Goal: Transaction & Acquisition: Purchase product/service

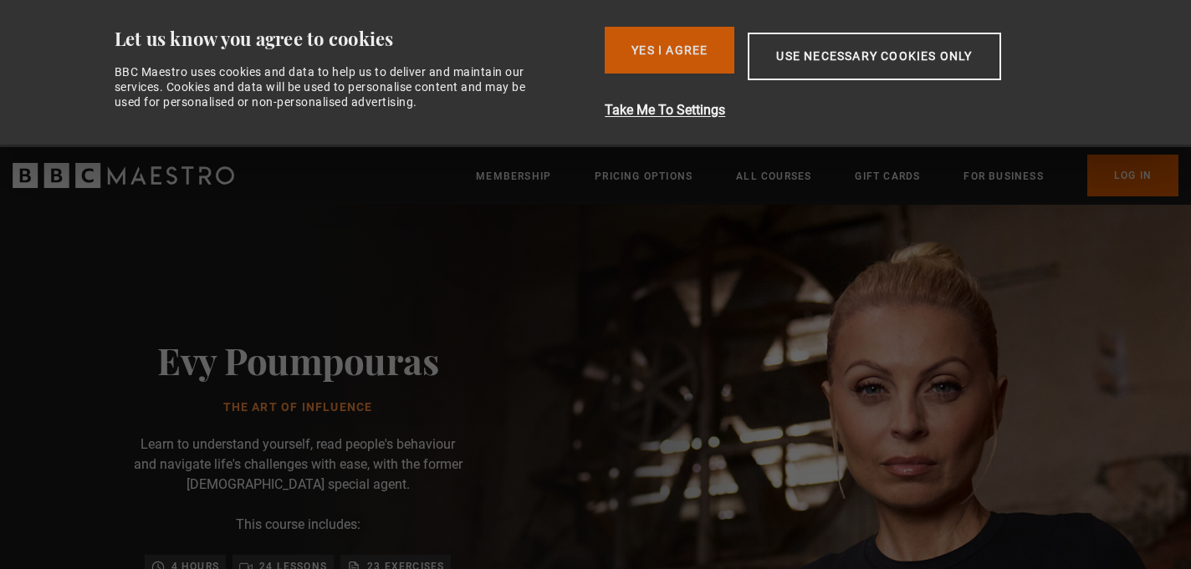
click at [676, 47] on button "Yes I Agree" at bounding box center [670, 50] width 130 height 47
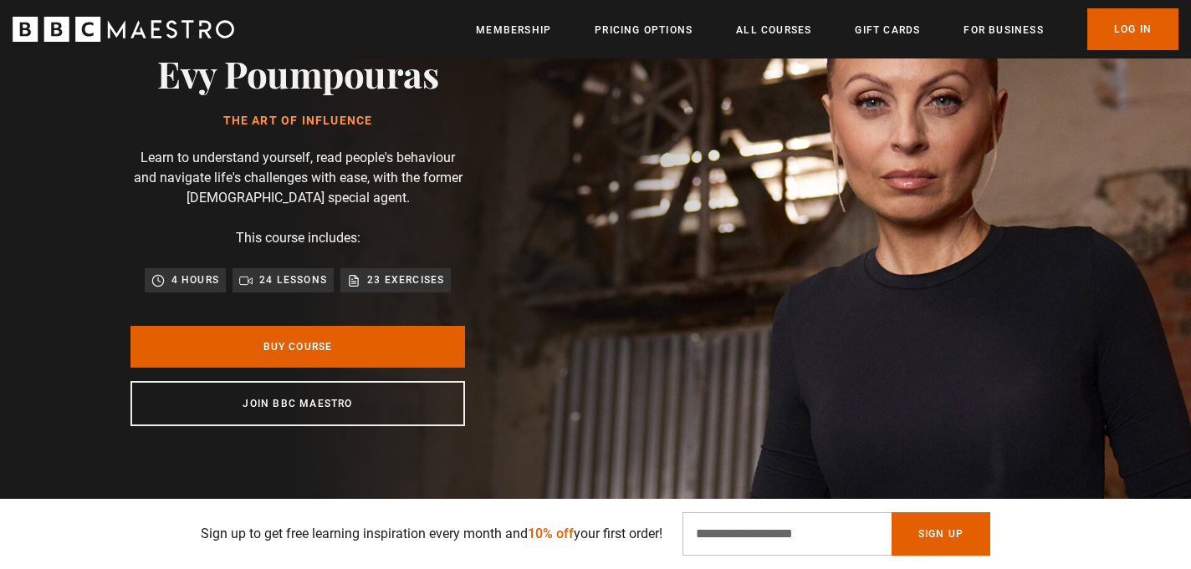
scroll to position [142, 0]
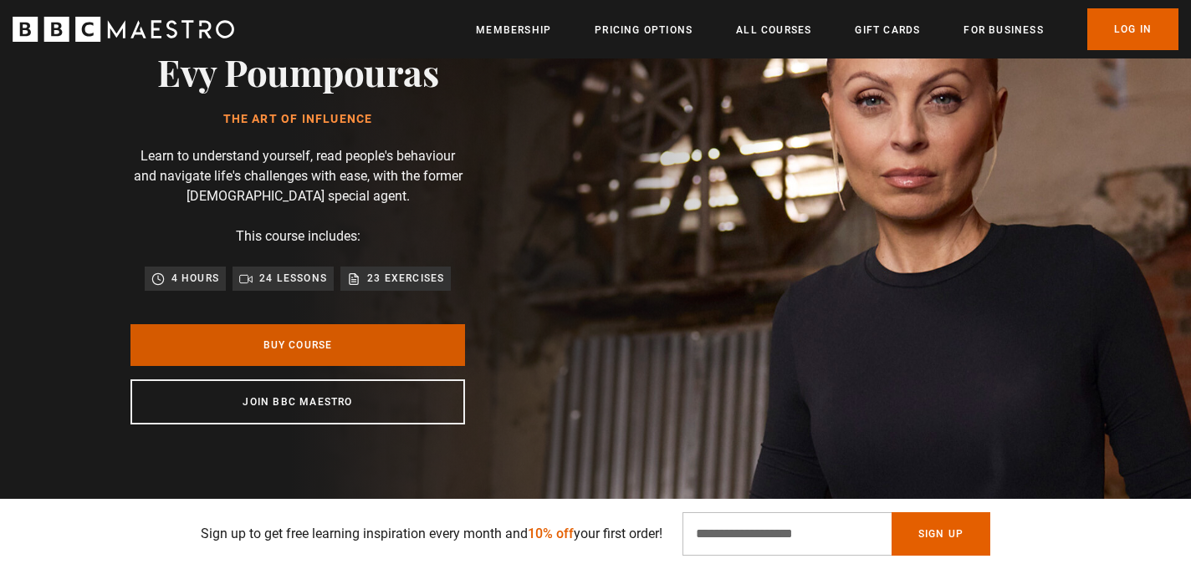
click at [370, 359] on link "Buy Course" at bounding box center [297, 345] width 334 height 42
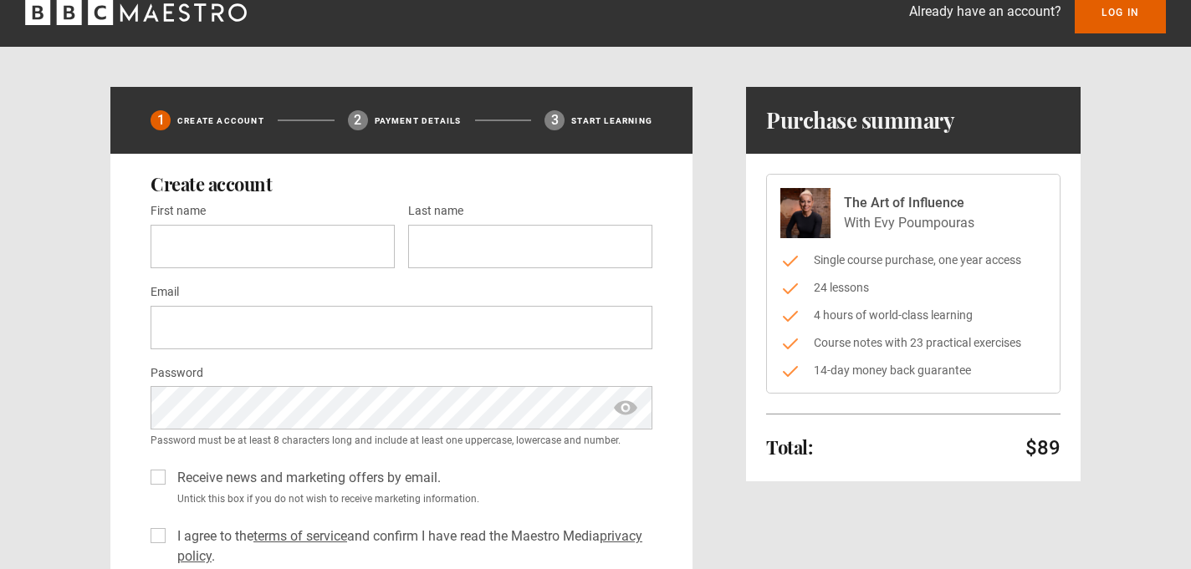
scroll to position [48, 0]
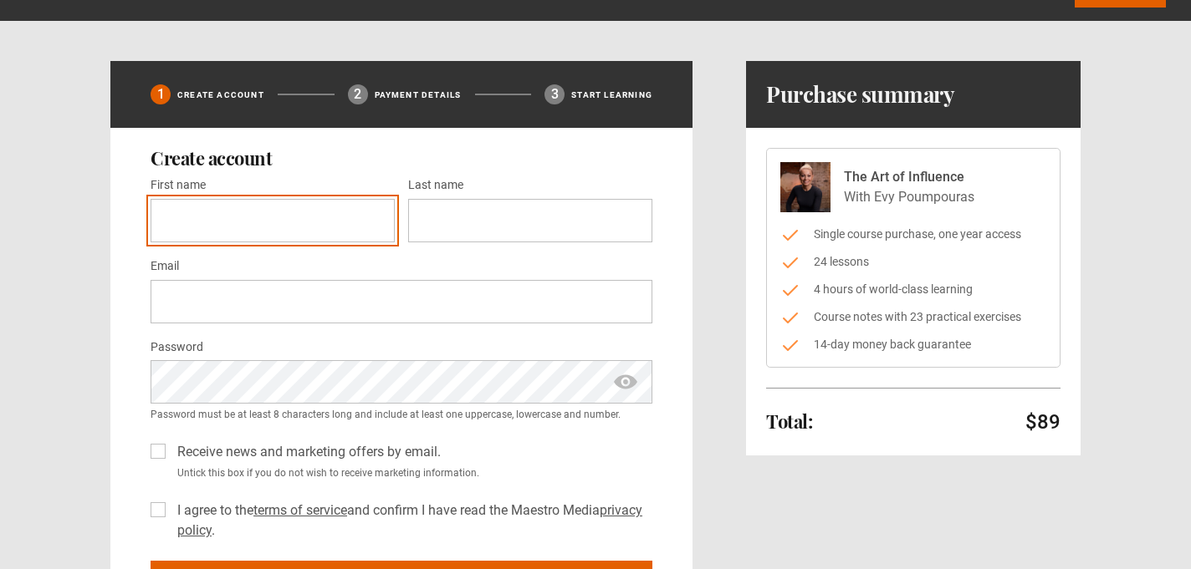
click at [294, 225] on input "First name *" at bounding box center [273, 220] width 244 height 43
type input "***"
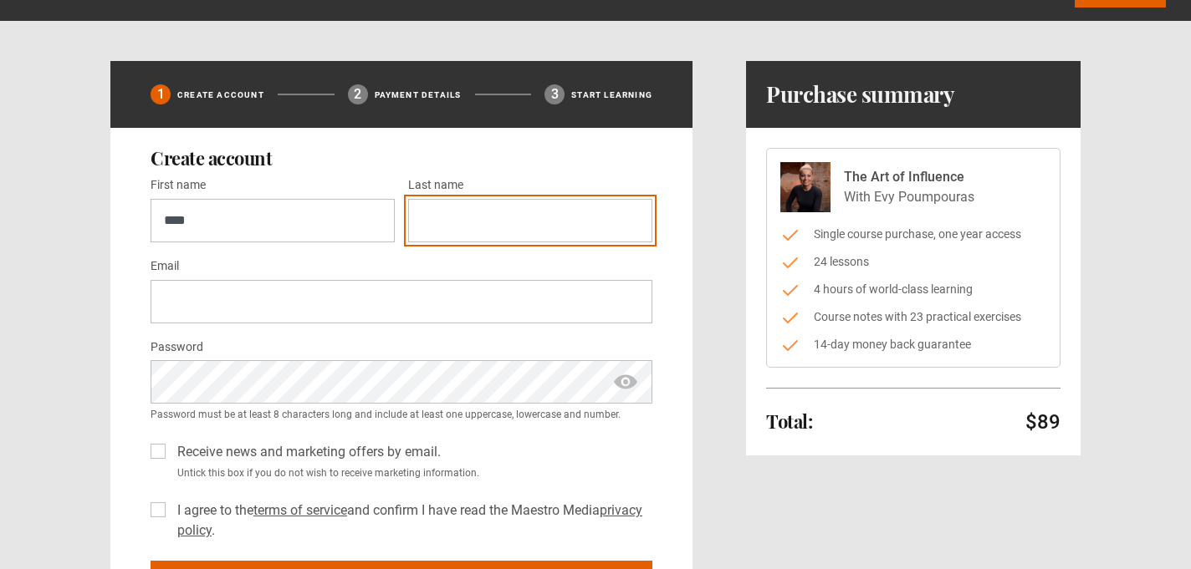
click at [546, 213] on input "Last name *" at bounding box center [530, 220] width 244 height 43
type input "****"
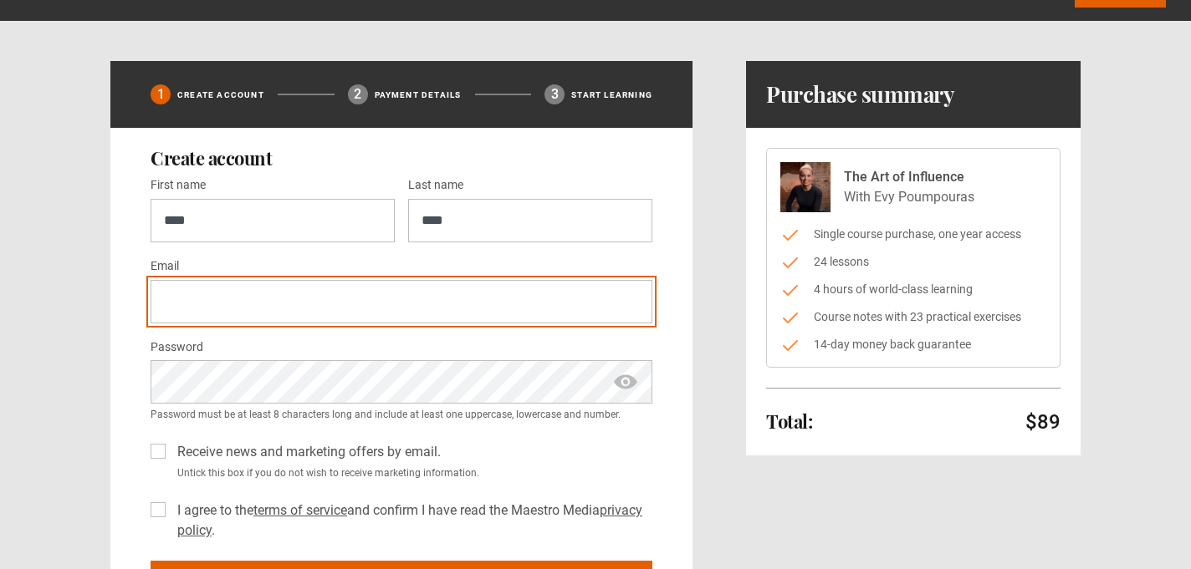
click at [192, 313] on input "Email *" at bounding box center [402, 301] width 502 height 43
type input "**********"
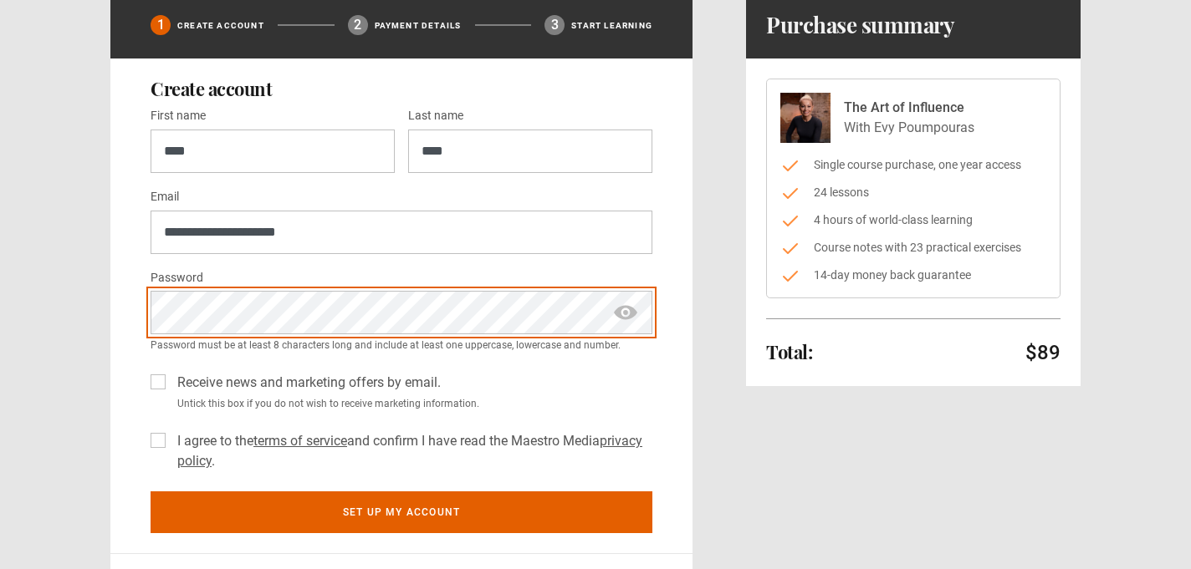
scroll to position [121, 0]
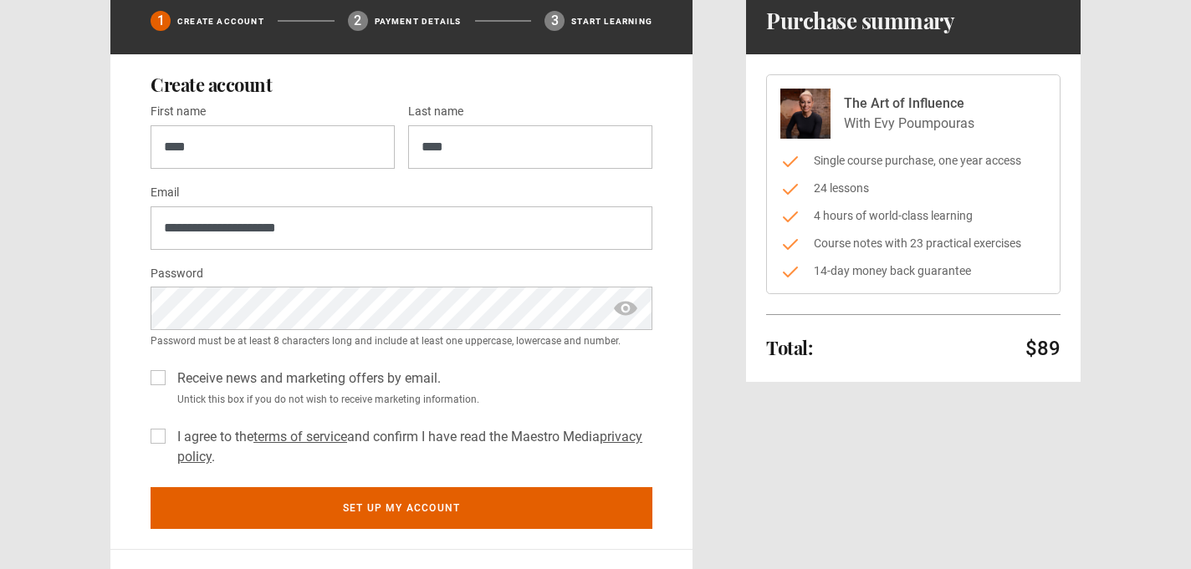
click at [171, 385] on label "Receive news and marketing offers by email." at bounding box center [306, 379] width 270 height 20
click at [171, 440] on label "I agree to the terms of service and confirm I have read the Maestro Media priva…" at bounding box center [412, 447] width 482 height 40
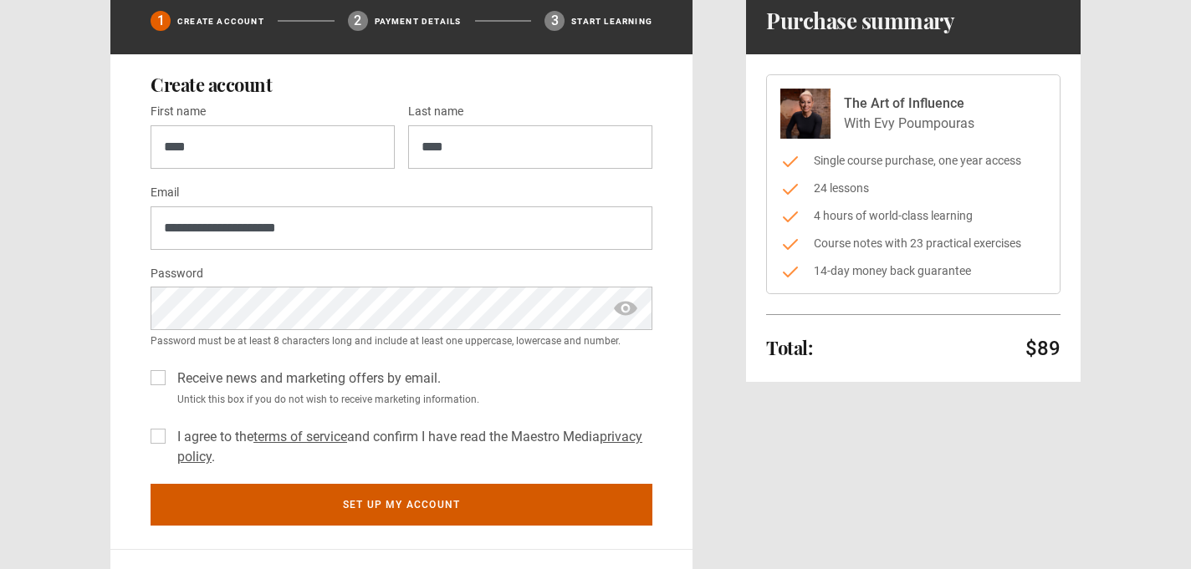
click at [241, 499] on button "Set up my account" at bounding box center [402, 505] width 502 height 42
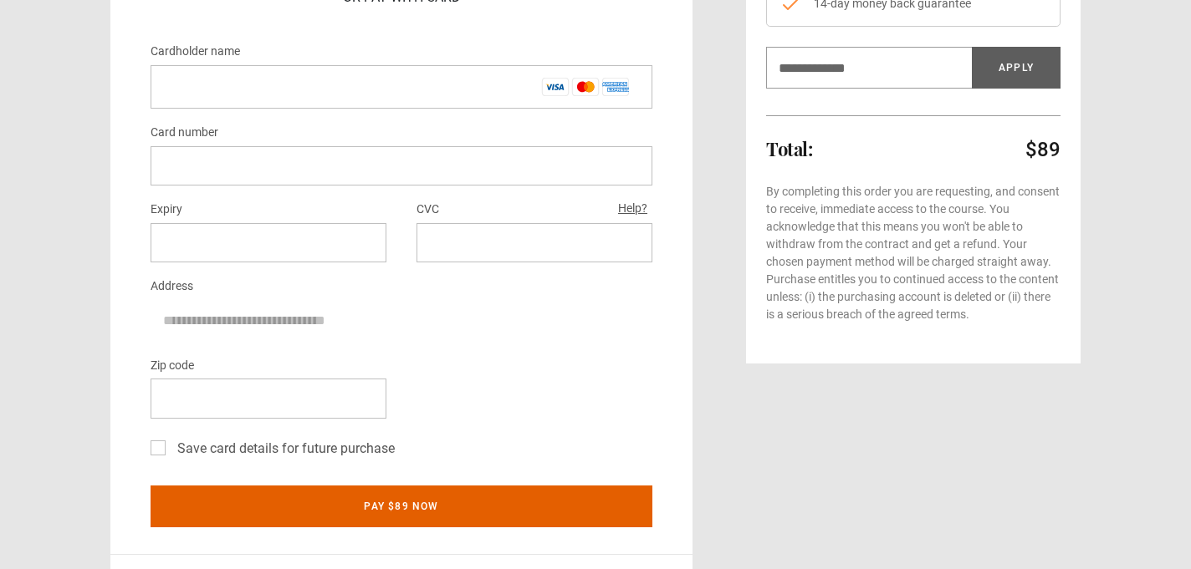
scroll to position [391, 0]
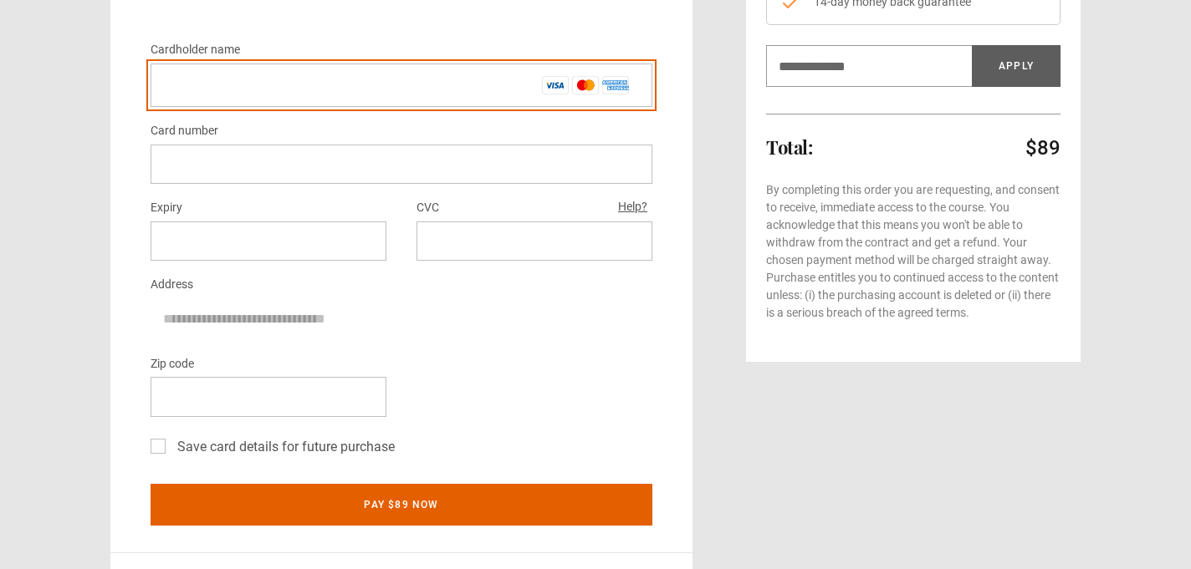
click at [398, 69] on input "Cardholder name *" at bounding box center [402, 85] width 502 height 43
type input "********"
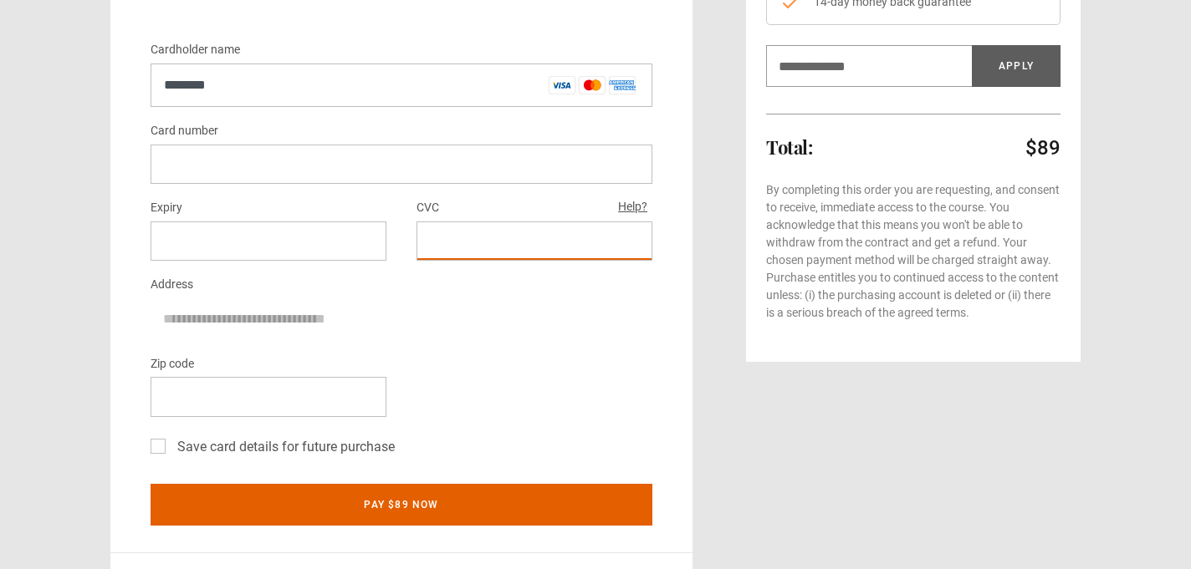
scroll to position [416, 0]
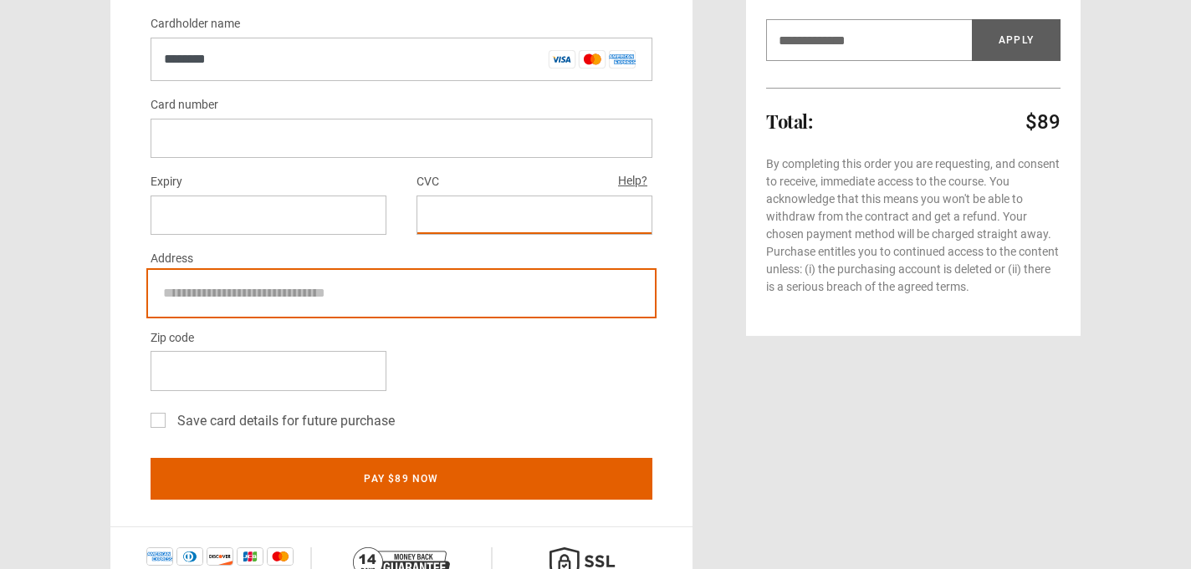
click at [350, 300] on input "Address" at bounding box center [402, 294] width 502 height 42
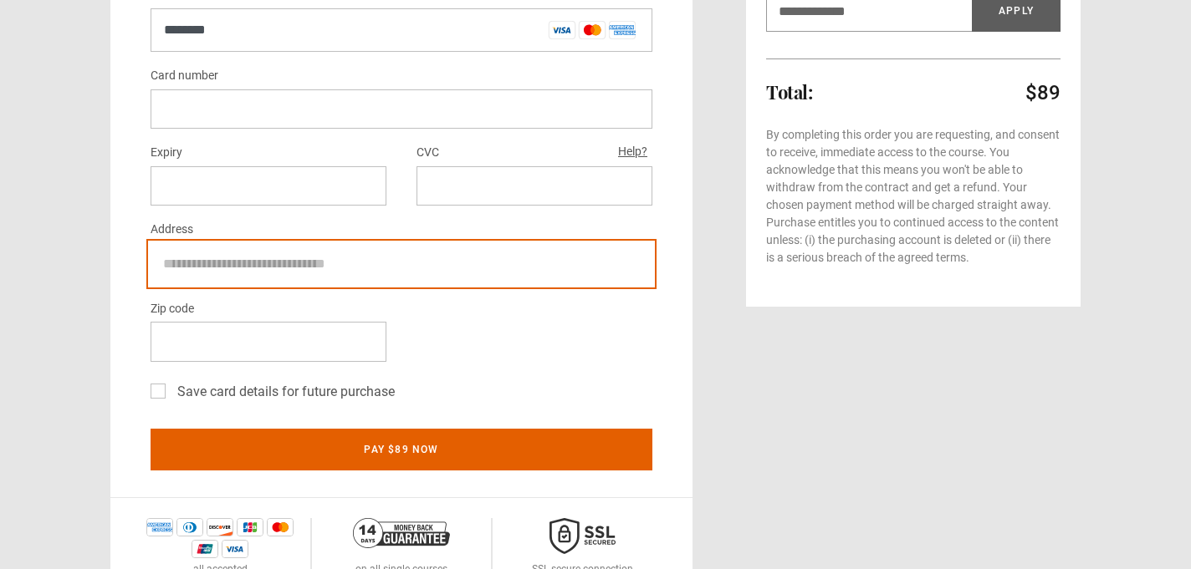
scroll to position [447, 0]
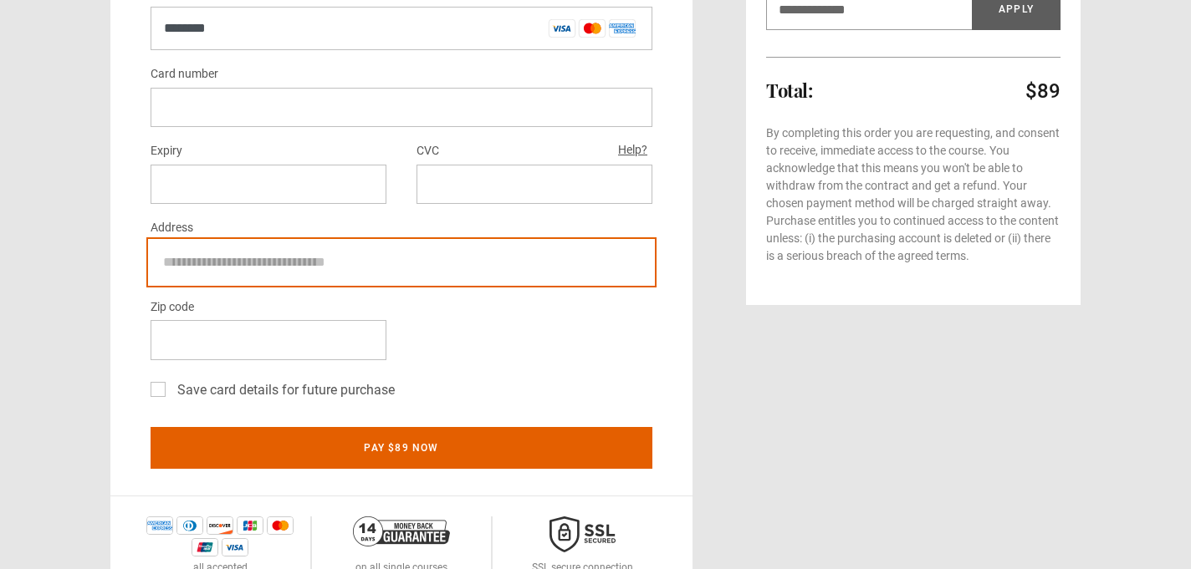
click at [247, 261] on input "Address" at bounding box center [402, 263] width 502 height 42
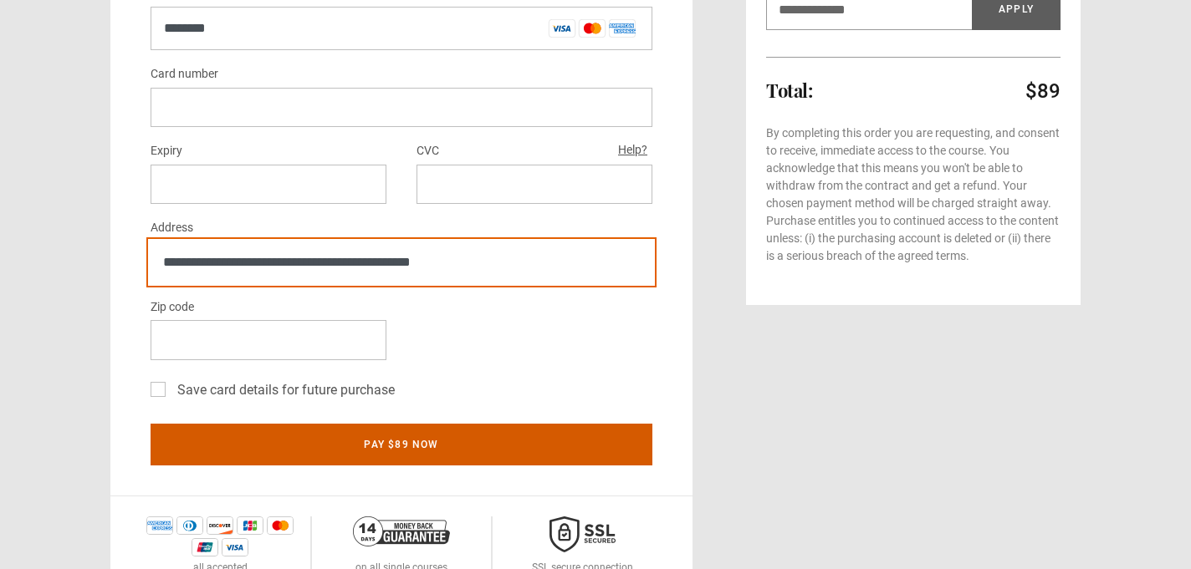
type input "**********"
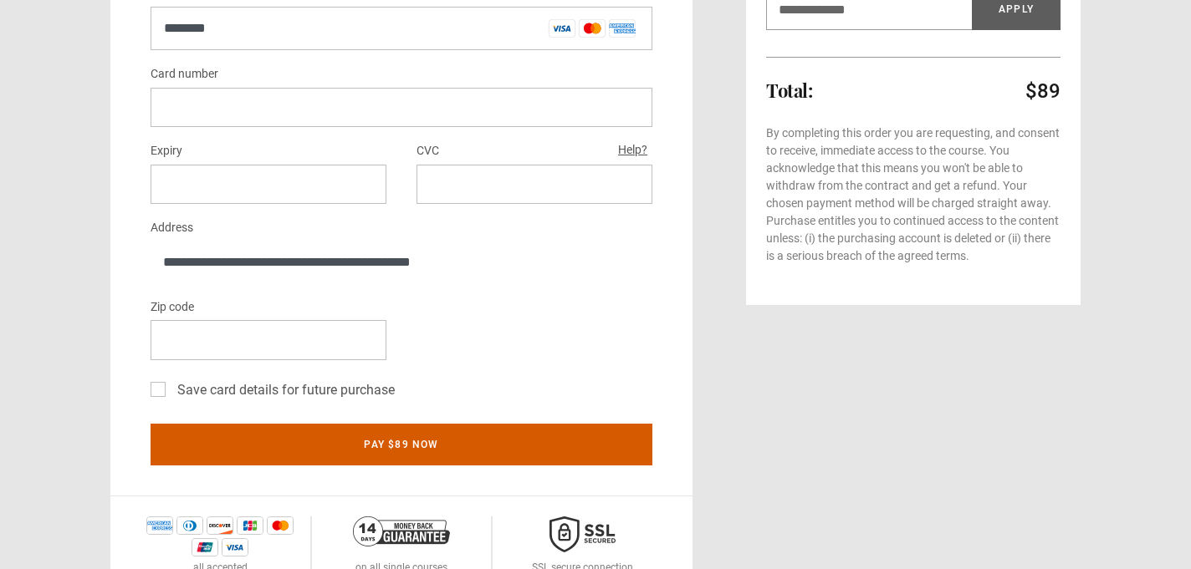
click at [299, 449] on button "Pay $89 now" at bounding box center [402, 445] width 502 height 42
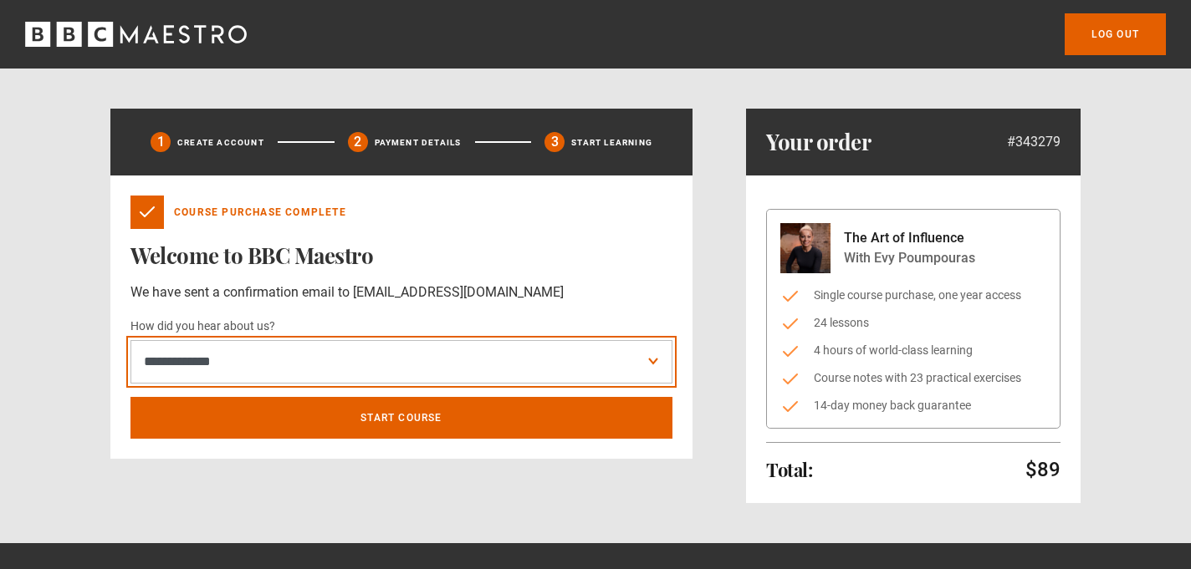
click at [581, 366] on select "**********" at bounding box center [401, 361] width 542 height 43
select select "*******"
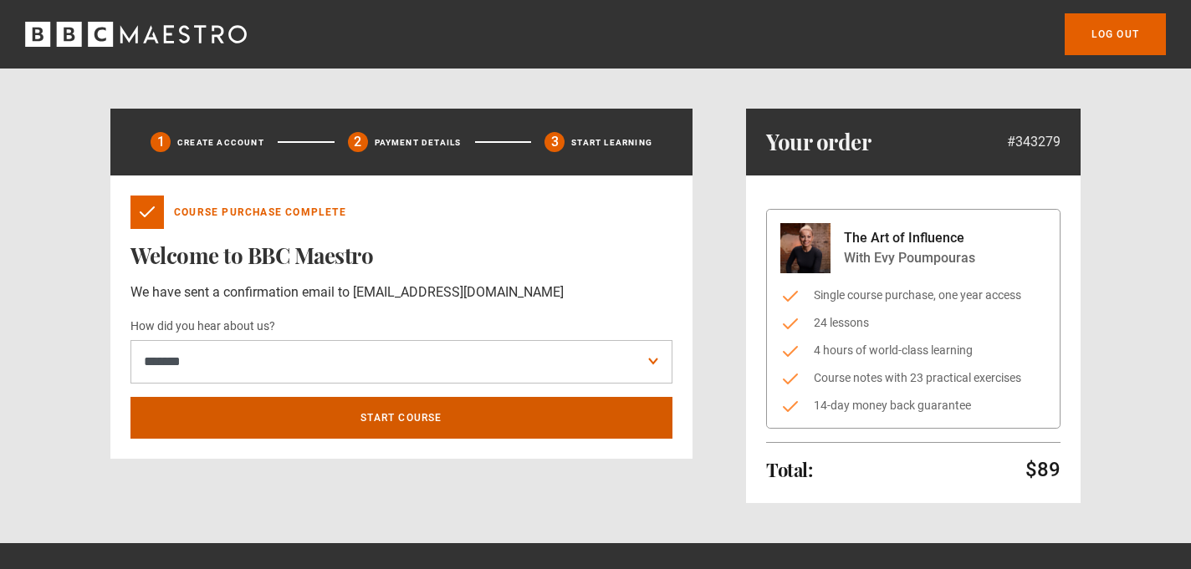
click at [539, 419] on link "Start course" at bounding box center [401, 418] width 542 height 42
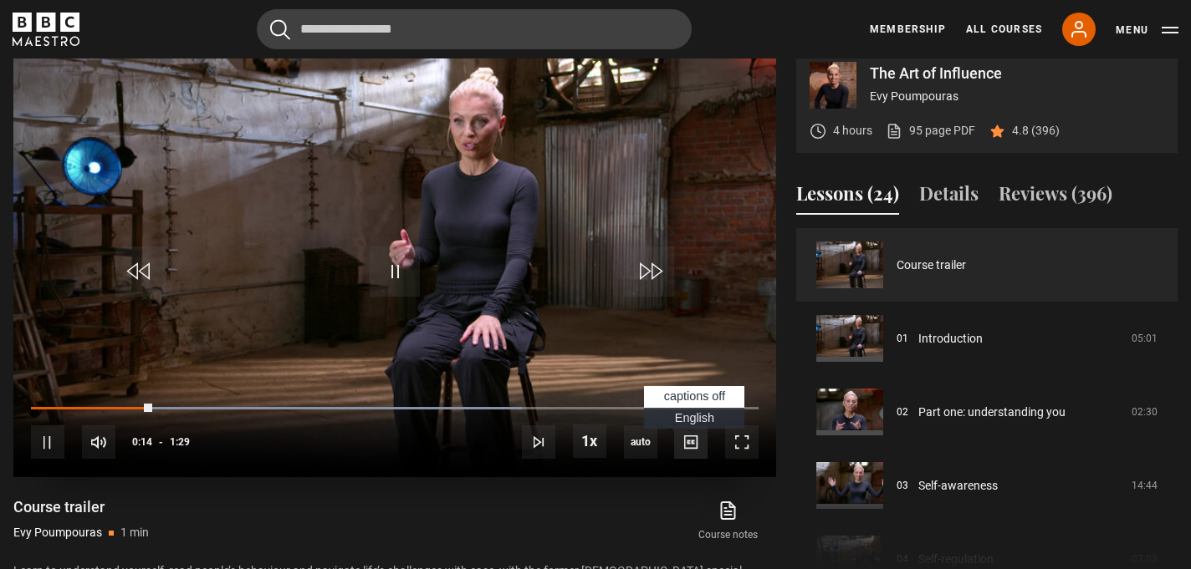
click at [698, 443] on span "Video Player" at bounding box center [690, 442] width 33 height 33
click at [702, 415] on span "English Captions" at bounding box center [694, 417] width 39 height 13
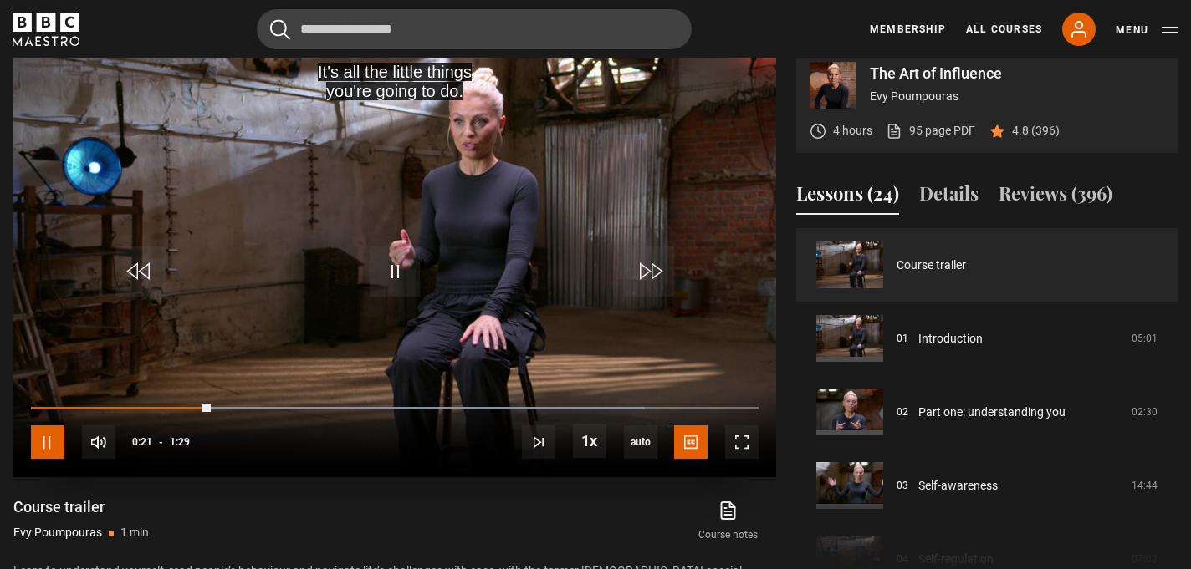
click at [35, 446] on span "Video Player" at bounding box center [47, 442] width 33 height 33
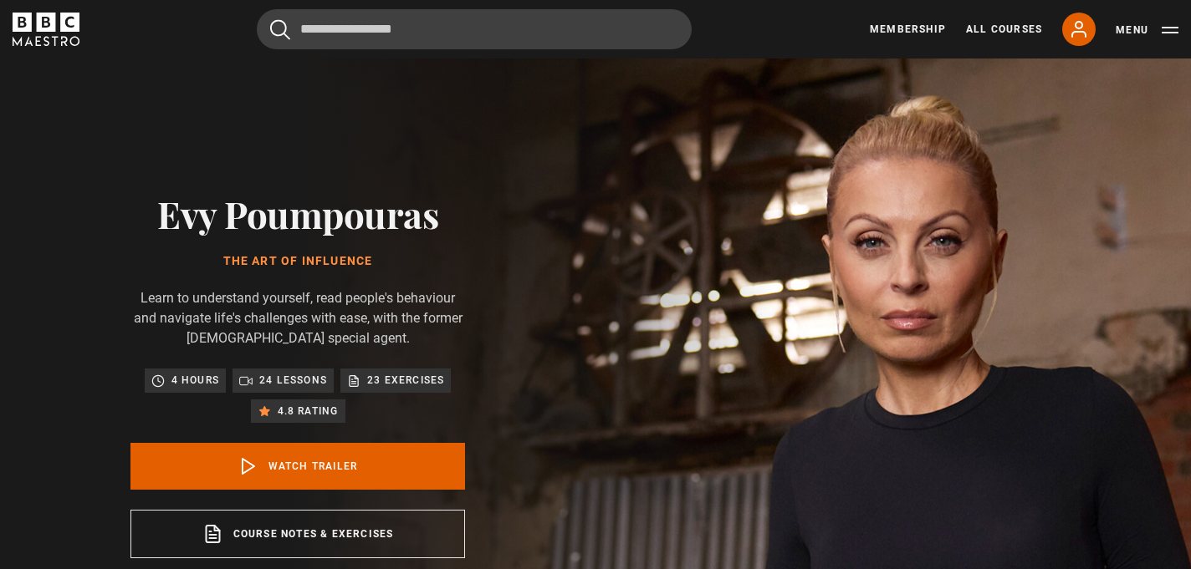
scroll to position [16, 0]
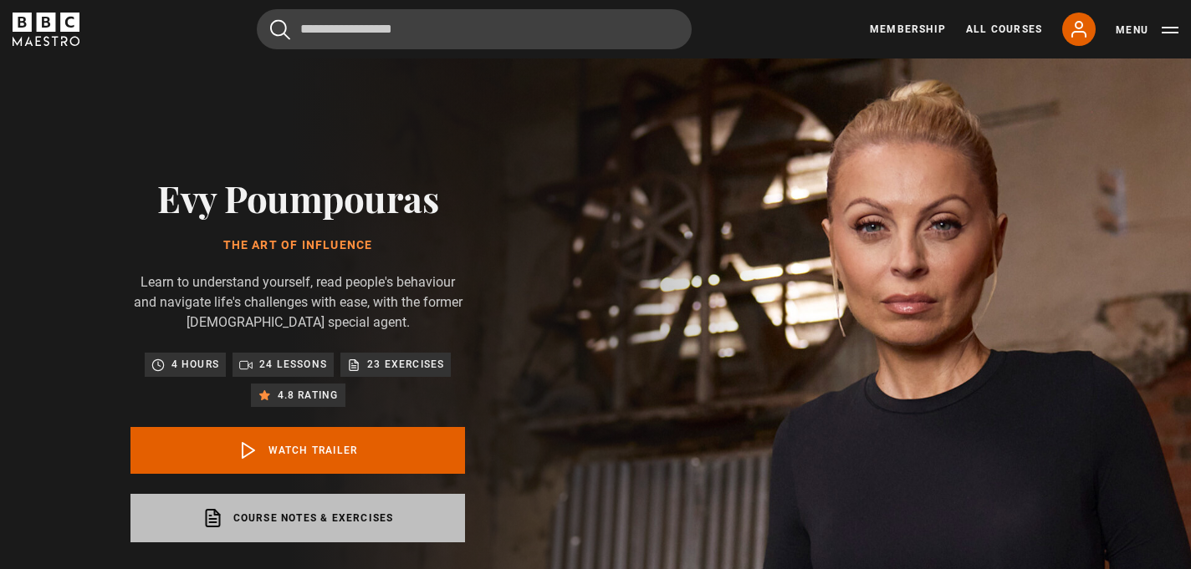
click at [398, 511] on link "Course notes & exercises opens in a new tab" at bounding box center [297, 518] width 334 height 48
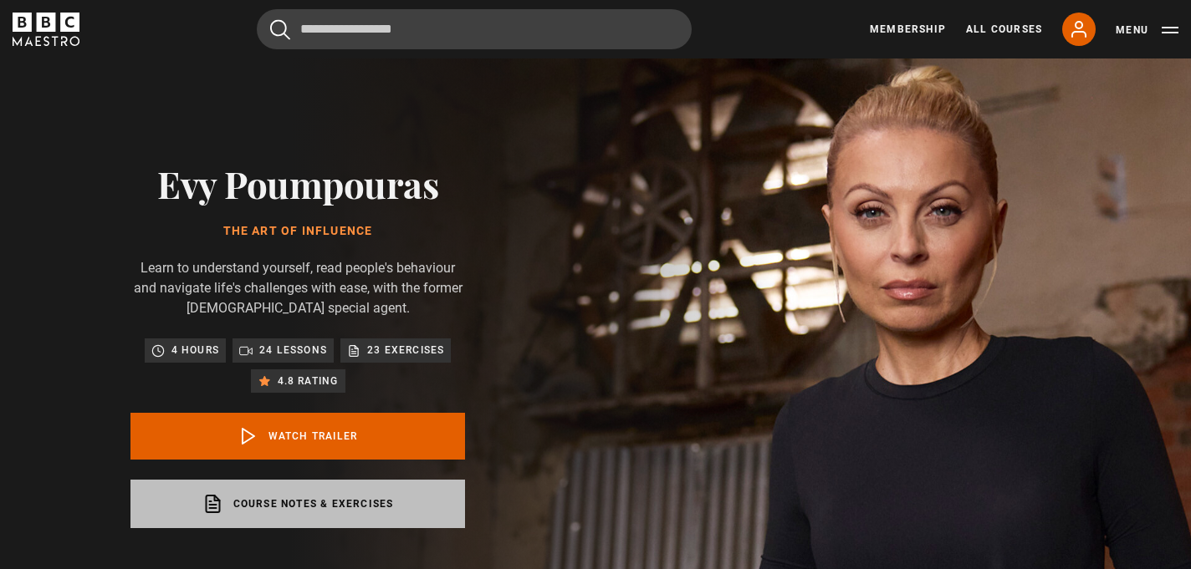
scroll to position [37, 0]
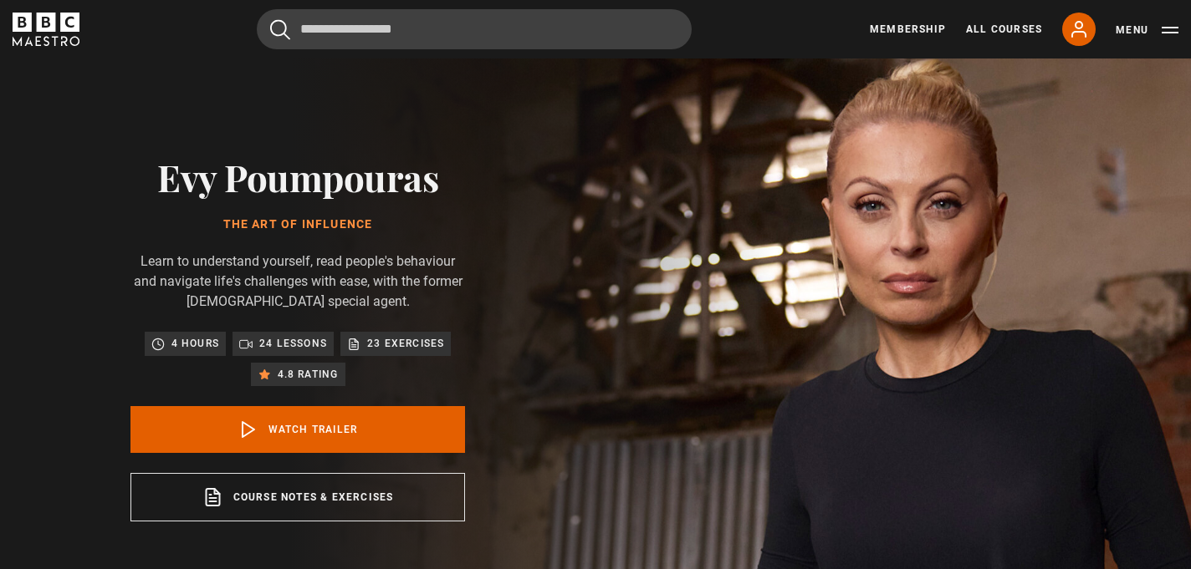
click at [351, 192] on h2 "Evy Poumpouras" at bounding box center [297, 177] width 334 height 43
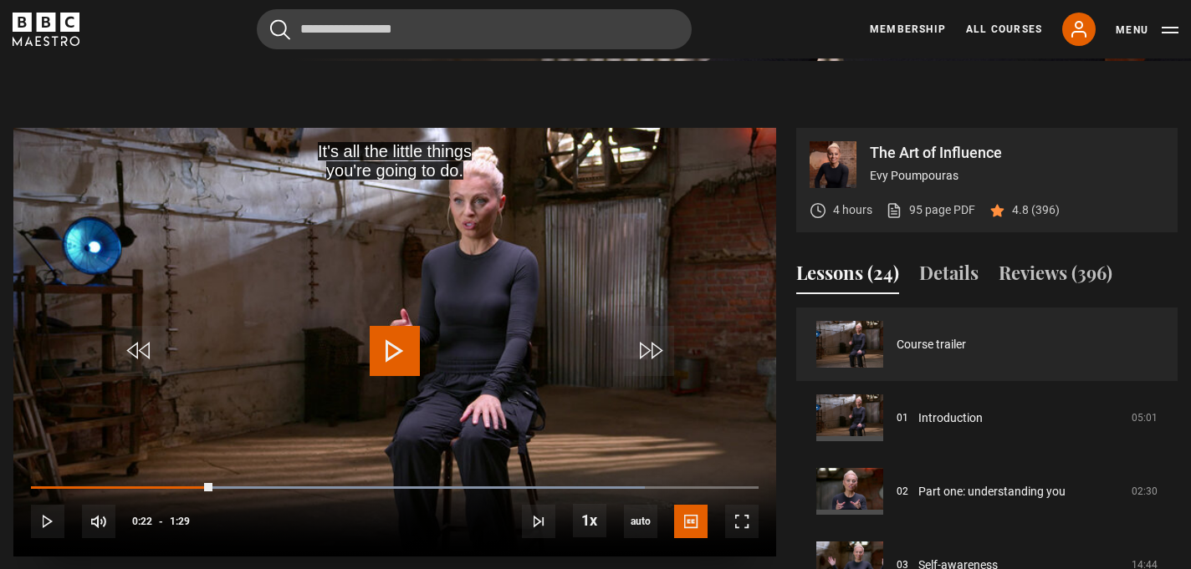
scroll to position [668, 0]
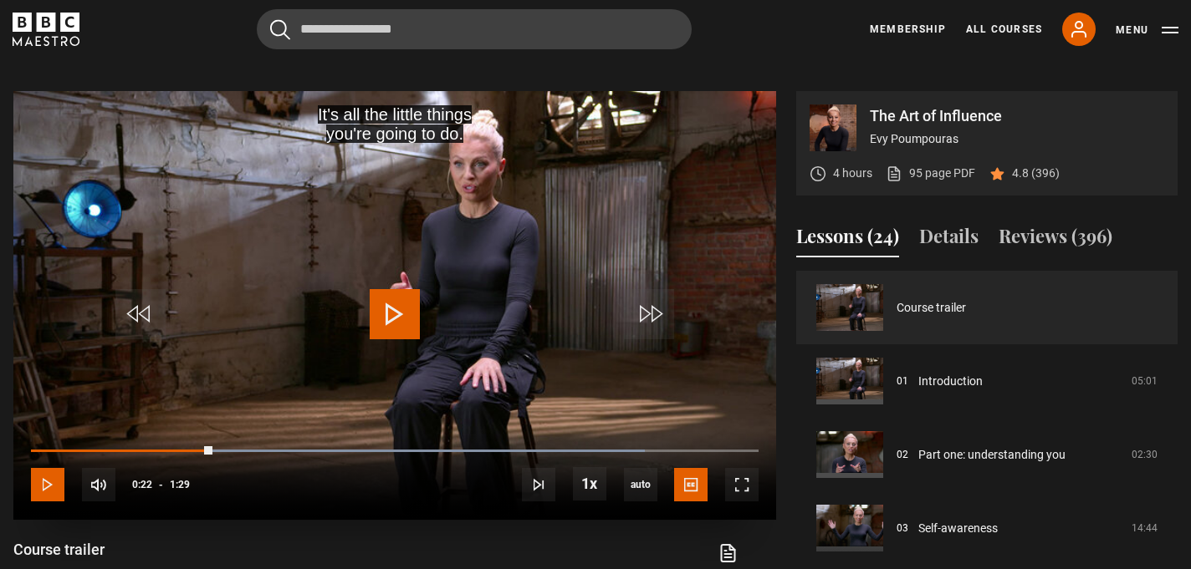
click at [38, 484] on span "Video Player" at bounding box center [47, 484] width 33 height 33
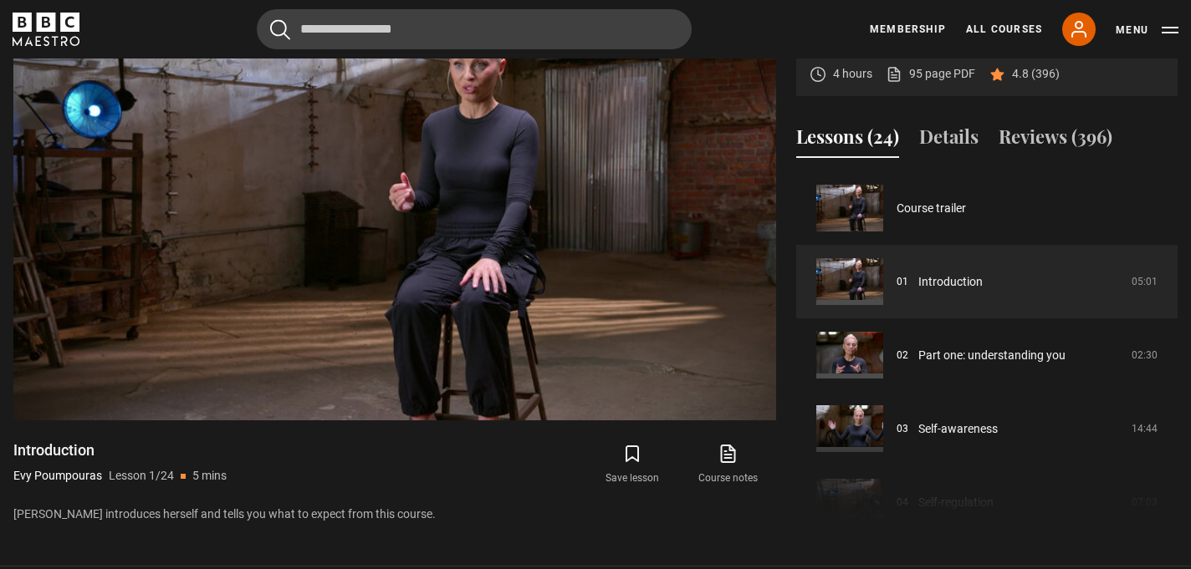
scroll to position [702, 0]
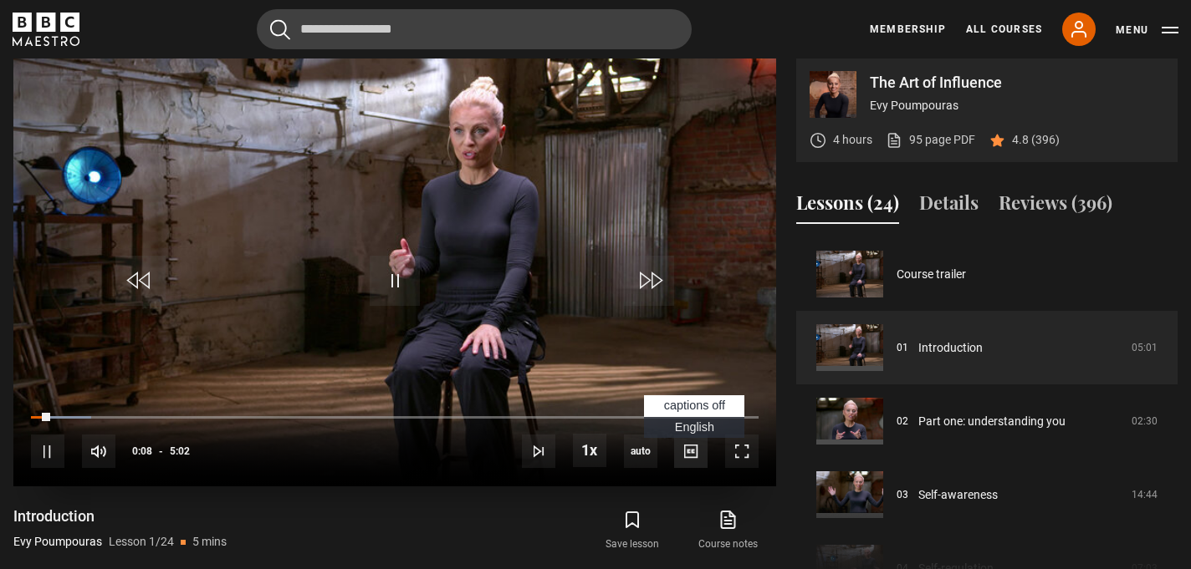
click at [697, 452] on span "Video Player" at bounding box center [690, 451] width 33 height 33
click at [701, 426] on span "English Captions" at bounding box center [694, 427] width 39 height 13
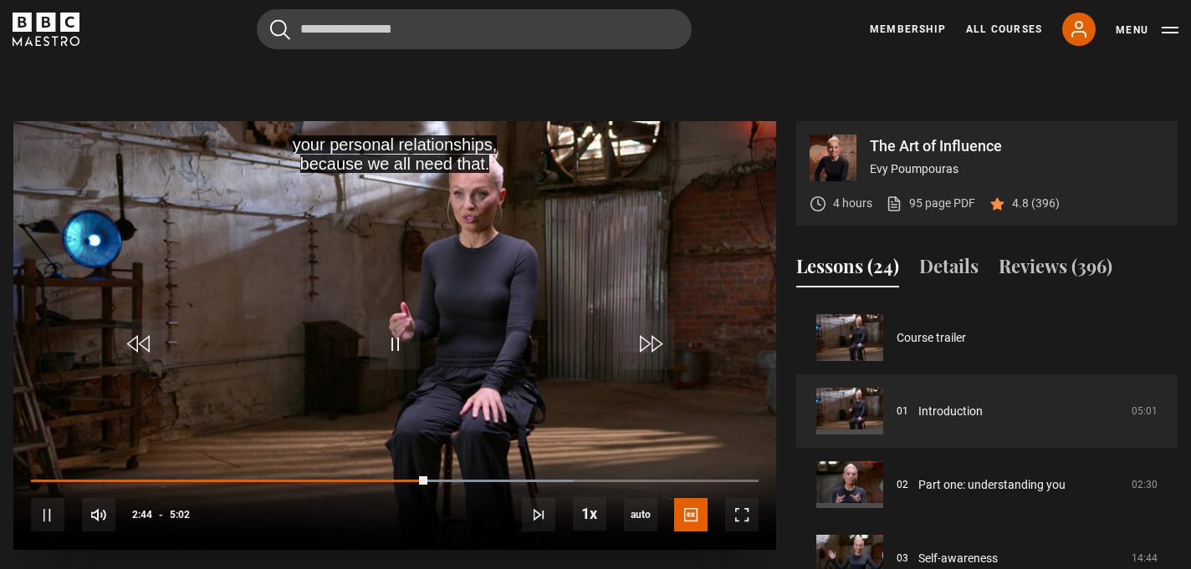
scroll to position [729, 0]
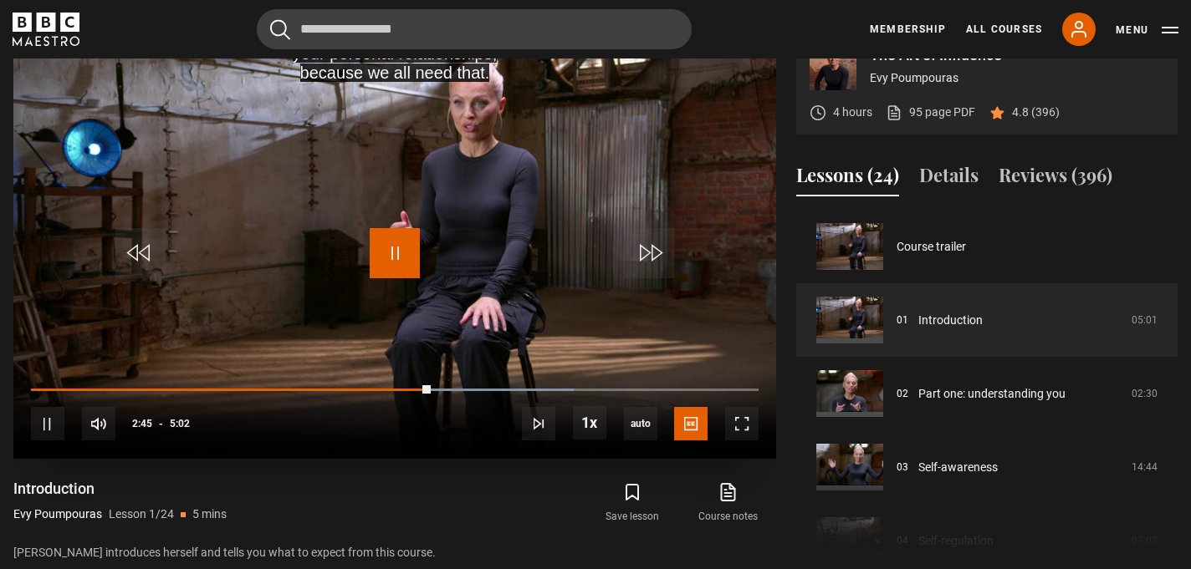
click at [396, 249] on span "Video Player" at bounding box center [395, 253] width 50 height 50
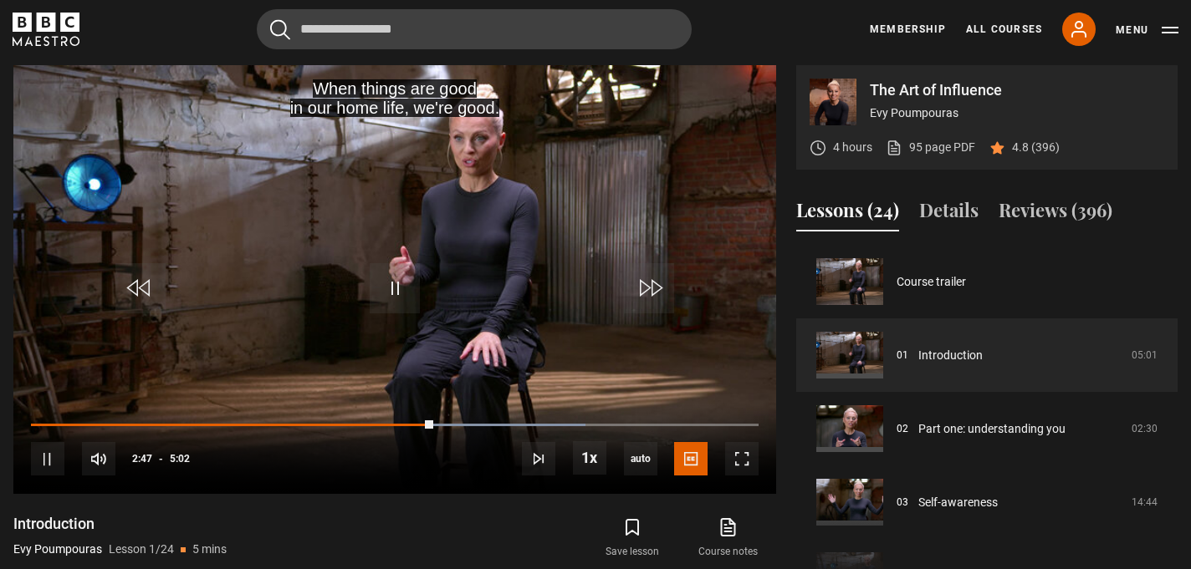
scroll to position [689, 0]
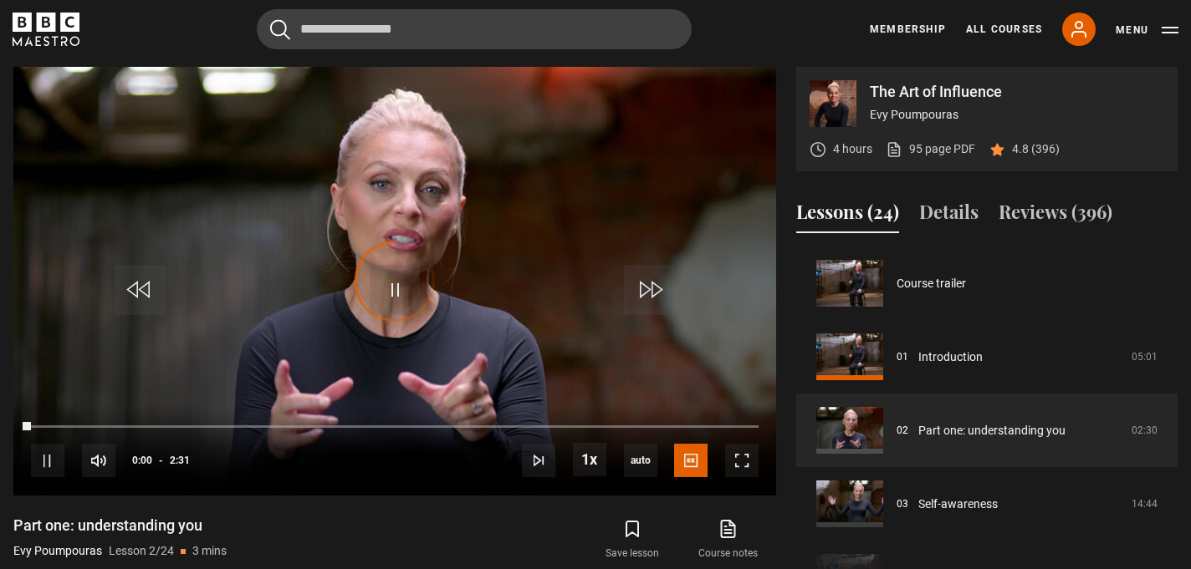
scroll to position [74, 0]
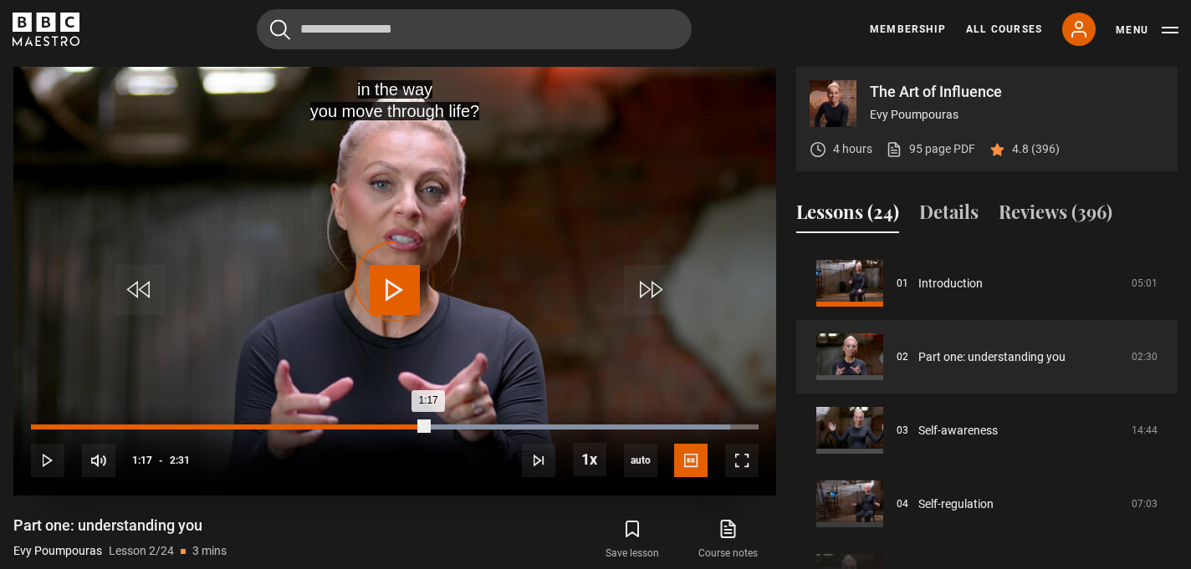
click at [402, 426] on div "Loaded : 96.12% 1:17 1:17" at bounding box center [394, 427] width 727 height 5
click at [372, 426] on div "Loaded : 96.12% 1:10 1:10" at bounding box center [394, 427] width 727 height 5
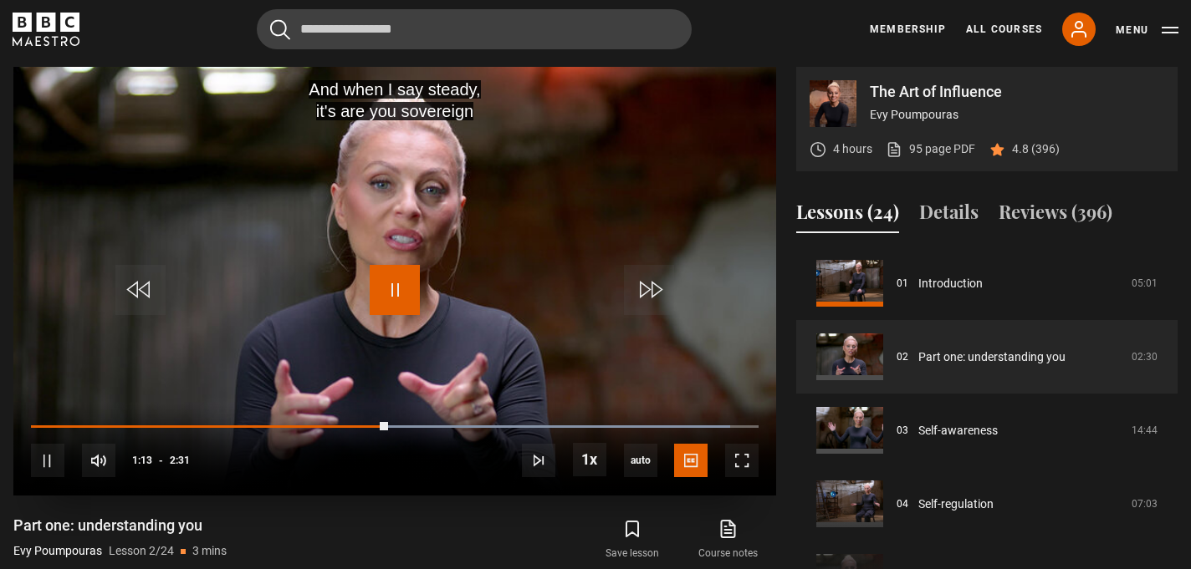
click at [393, 283] on span "Video Player" at bounding box center [395, 290] width 50 height 50
click at [389, 300] on span "Video Player" at bounding box center [395, 290] width 50 height 50
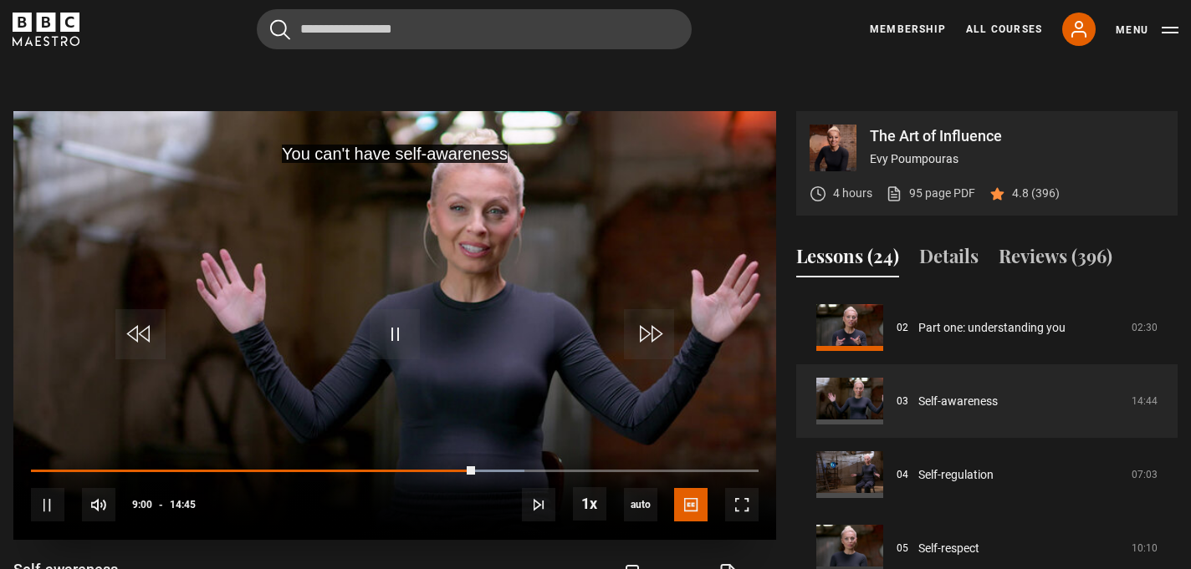
scroll to position [656, 0]
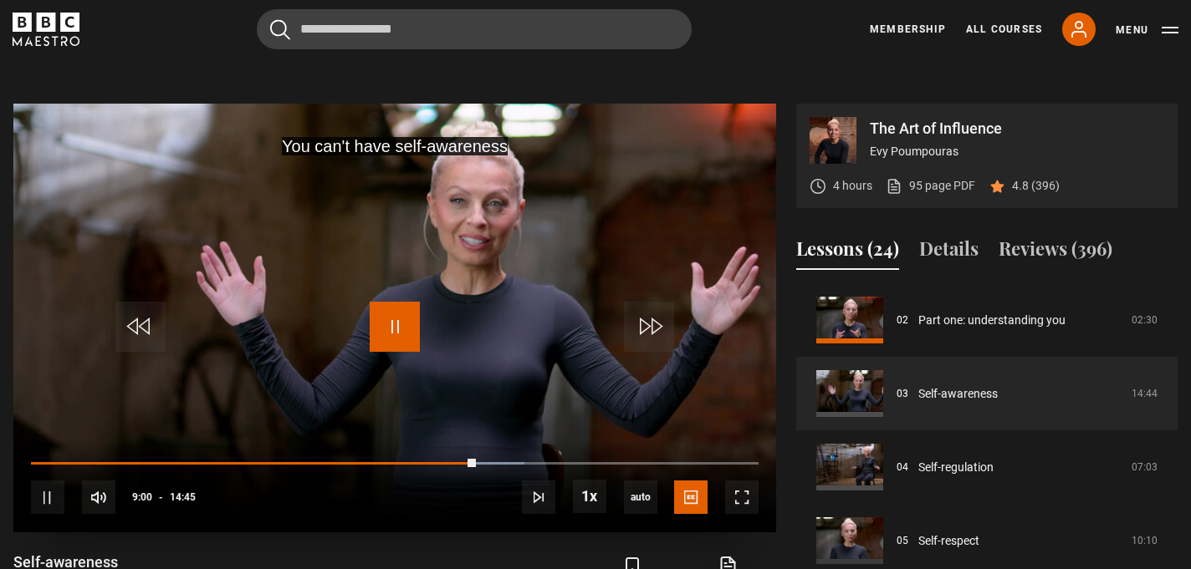
click at [397, 316] on span "Video Player" at bounding box center [395, 327] width 50 height 50
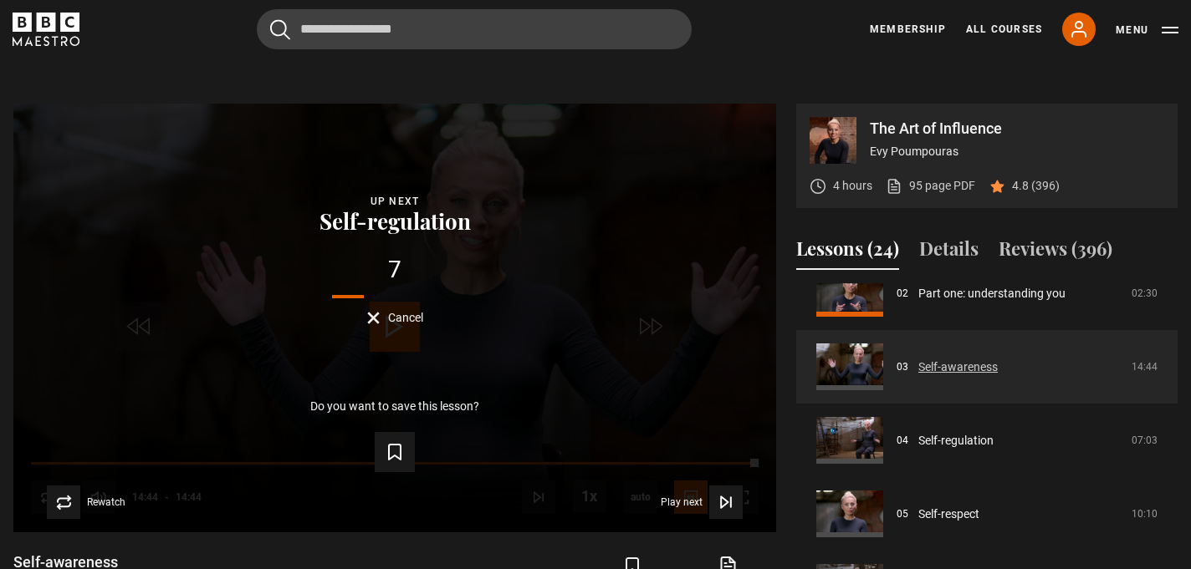
scroll to position [181, 0]
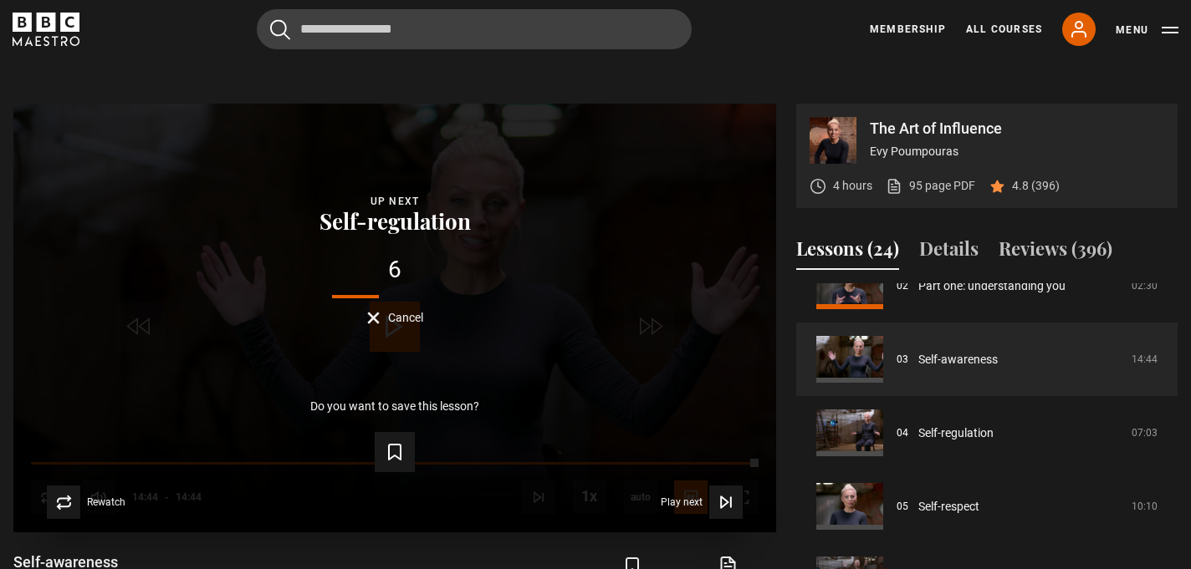
click at [373, 315] on button "Cancel" at bounding box center [395, 318] width 56 height 13
